Goal: Task Accomplishment & Management: Manage account settings

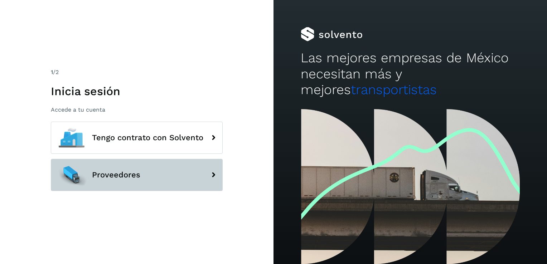
click at [150, 175] on button "Proveedores" at bounding box center [137, 175] width 172 height 32
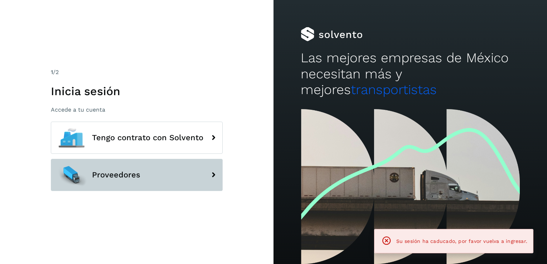
click at [150, 175] on button "Proveedores" at bounding box center [137, 175] width 172 height 32
click at [51, 159] on button "Proveedores" at bounding box center [137, 175] width 172 height 32
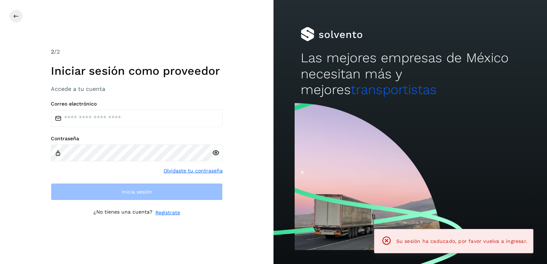
click at [150, 175] on div "Correo electrónico Contraseña Olvidaste tu contraseña Inicia sesión" at bounding box center [137, 150] width 172 height 99
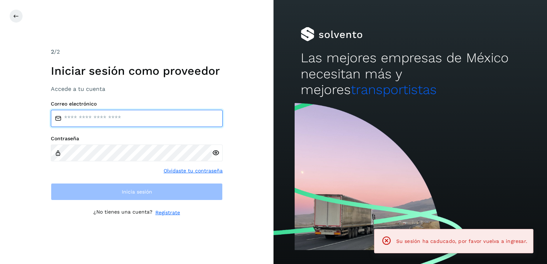
type input "**********"
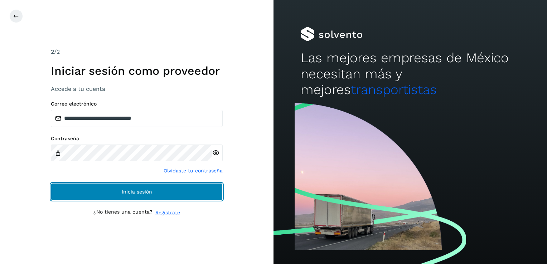
click at [130, 196] on button "Inicia sesión" at bounding box center [137, 191] width 172 height 17
click at [158, 190] on button "Inicia sesión" at bounding box center [137, 191] width 172 height 17
